Goal: Check status: Check status

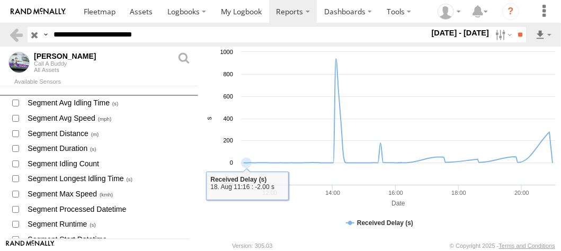
scroll to position [999, 0]
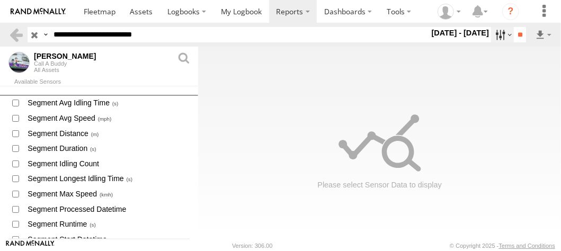
click at [491, 35] on label at bounding box center [502, 34] width 23 height 15
click at [0, 0] on label at bounding box center [0, 0] width 0 height 0
click at [495, 32] on label at bounding box center [502, 34] width 23 height 15
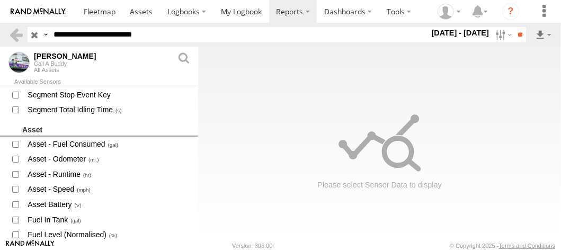
scroll to position [999, 0]
